Goal: Communication & Community: Answer question/provide support

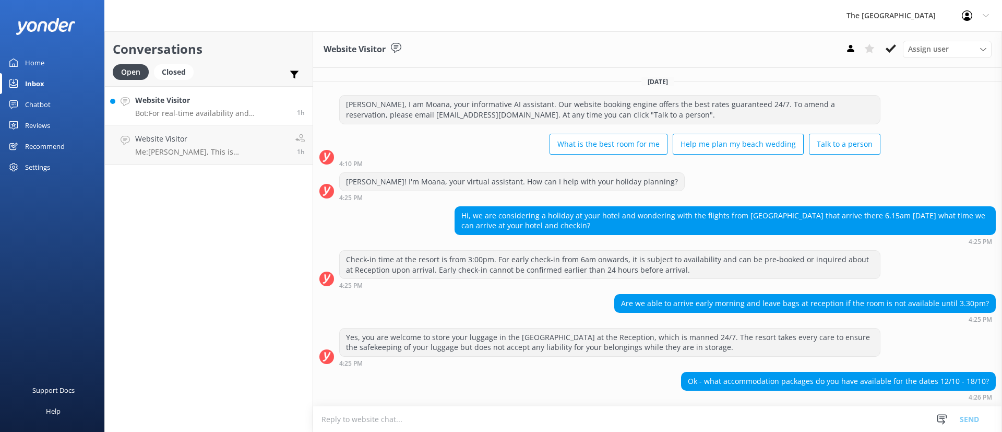
drag, startPoint x: 0, startPoint y: 0, endPoint x: 190, endPoint y: 102, distance: 216.2
click at [190, 102] on h4 "Website Visitor" at bounding box center [212, 99] width 154 height 11
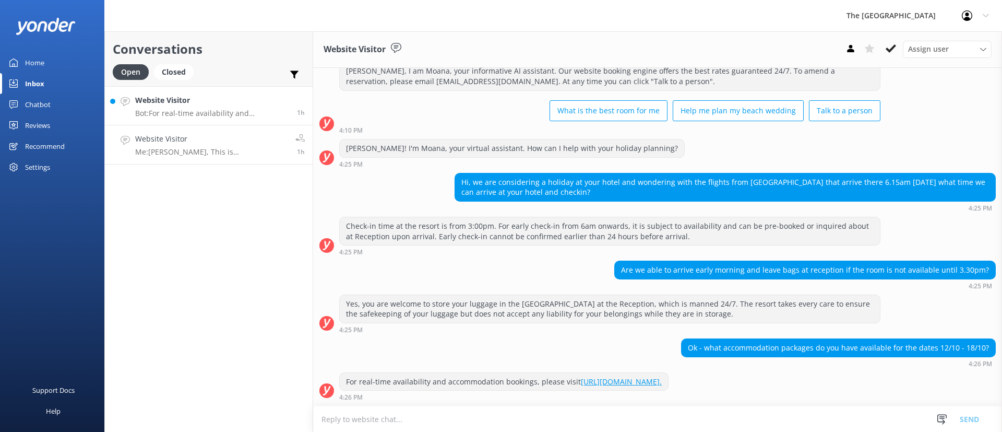
click at [222, 133] on h4 "Website Visitor" at bounding box center [211, 138] width 152 height 11
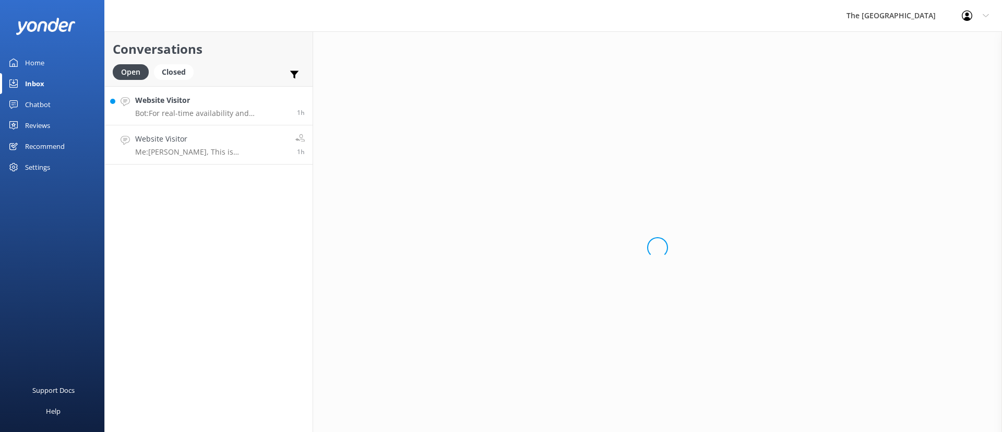
click at [210, 109] on p "Bot: For real-time availability and accommodation bookings, please visit [URL][…" at bounding box center [212, 113] width 154 height 9
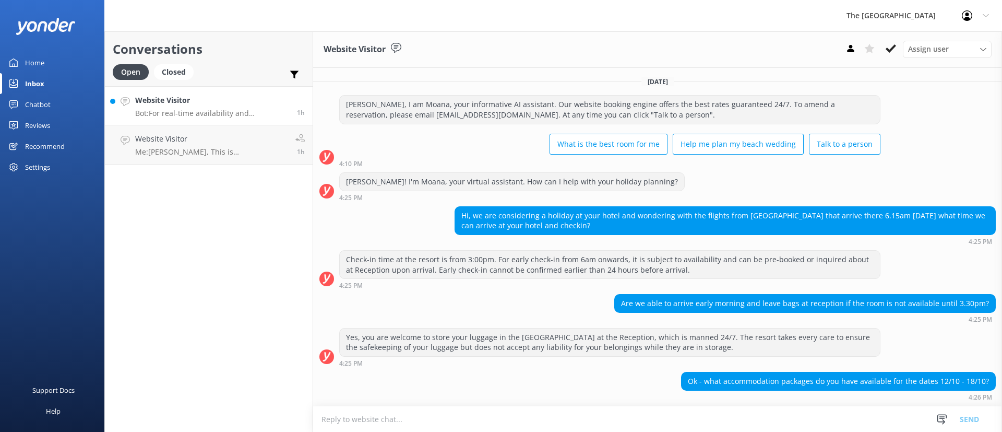
scroll to position [44, 0]
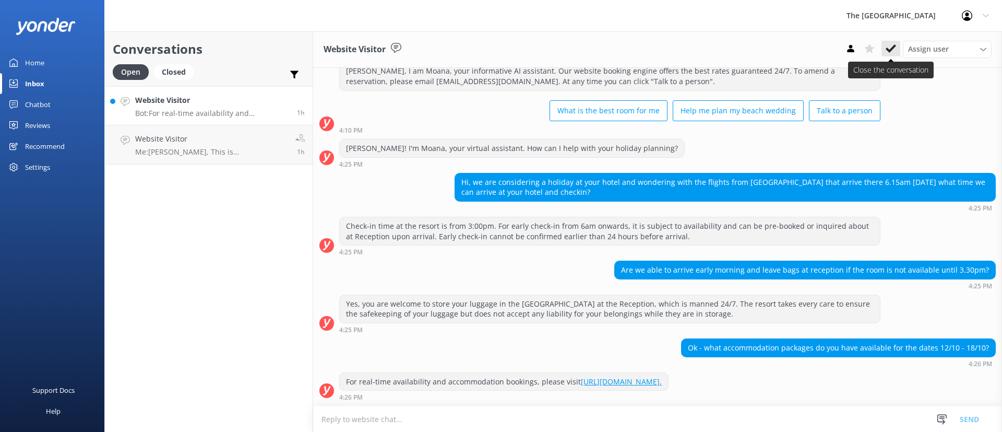
click at [894, 53] on icon at bounding box center [890, 48] width 10 height 10
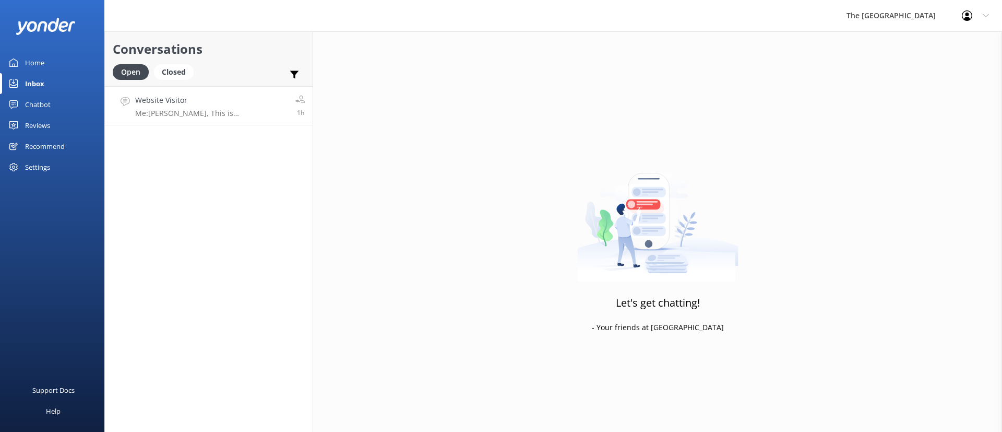
click at [268, 110] on p "Me: [PERSON_NAME], This is [PERSON_NAME] from the reservations, How may I help …" at bounding box center [211, 113] width 152 height 9
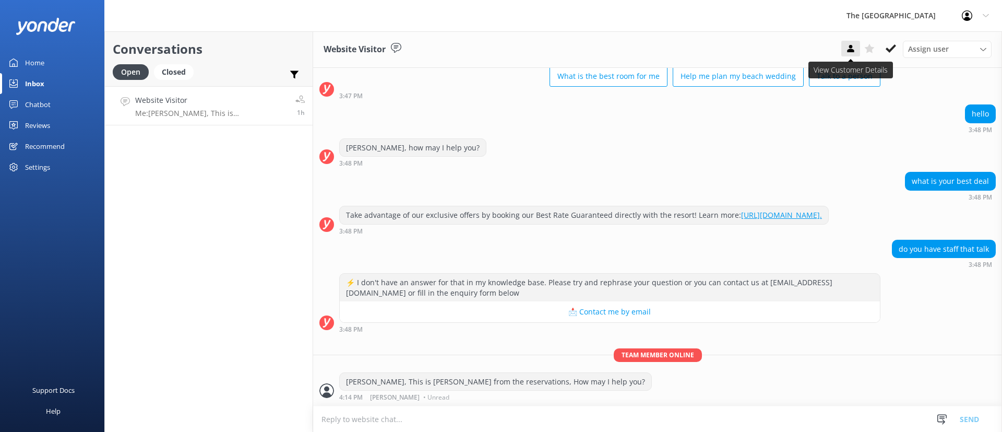
scroll to position [78, 0]
click at [892, 53] on icon at bounding box center [890, 48] width 10 height 10
